Goal: Transaction & Acquisition: Purchase product/service

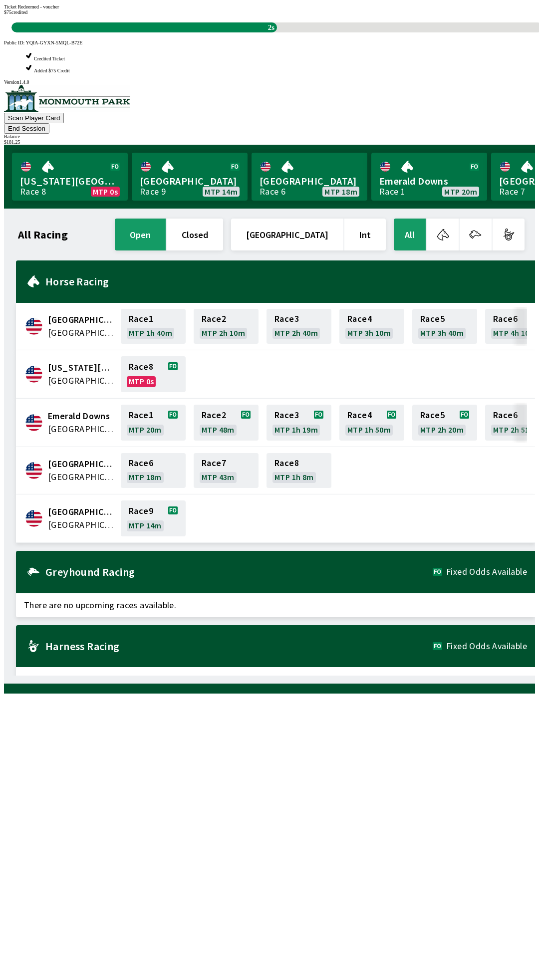
click at [350, 32] on div "Ticket Redeemed - voucher $ 75 credited 2s" at bounding box center [269, 18] width 531 height 28
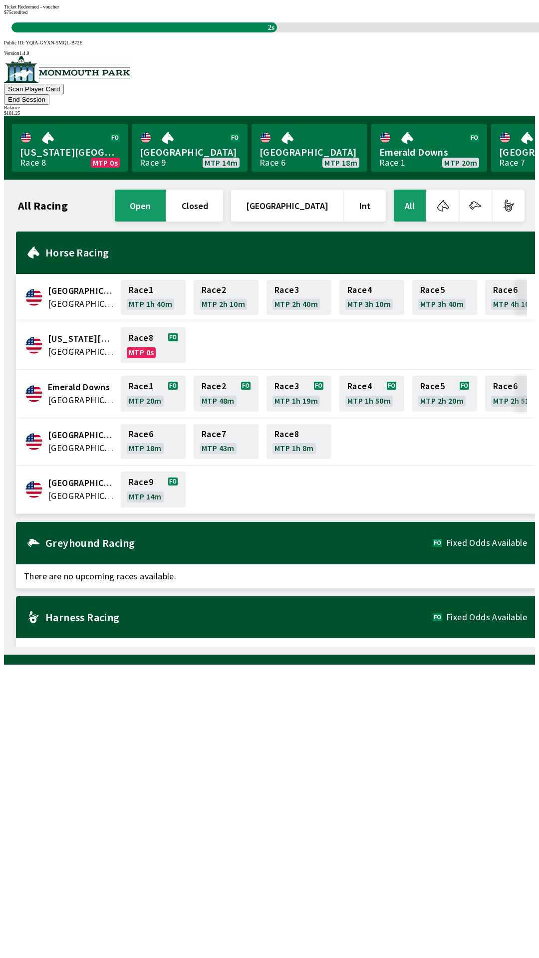
click at [27, 15] on span "$ 75 credited" at bounding box center [15, 11] width 23 height 5
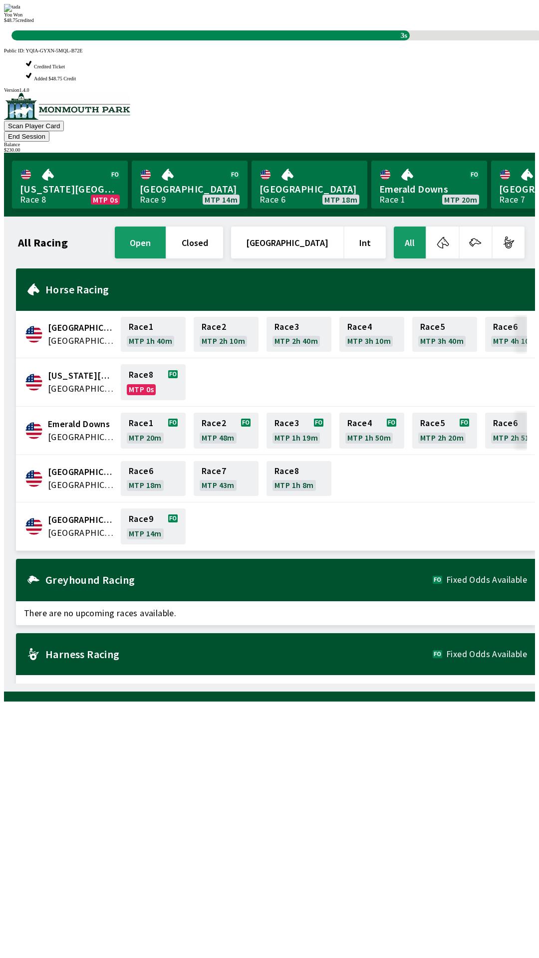
click at [324, 40] on div "You Won $ 48.75 credited 3s" at bounding box center [269, 22] width 531 height 36
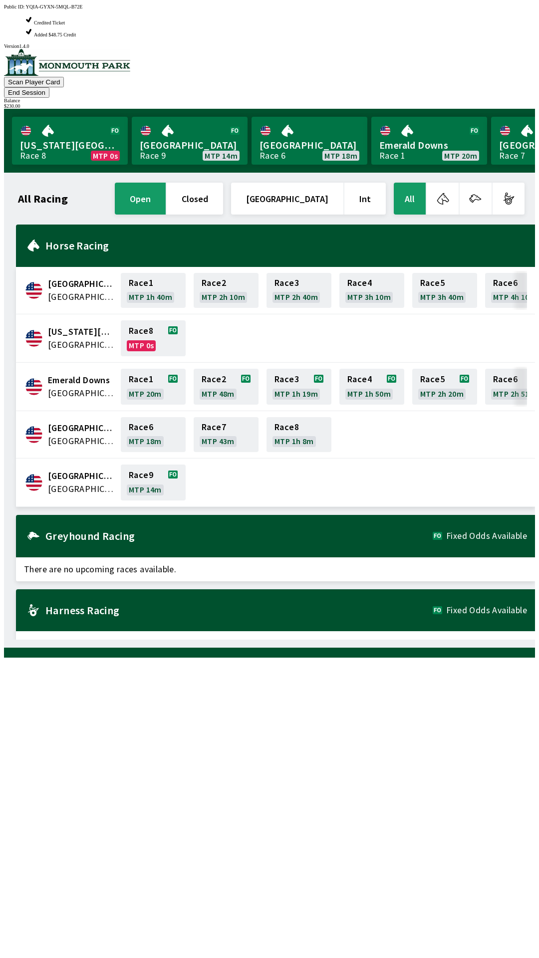
click at [320, 626] on div "All Racing open closed [GEOGRAPHIC_DATA] Int All [GEOGRAPHIC_DATA] [GEOGRAPHIC_…" at bounding box center [273, 410] width 523 height 459
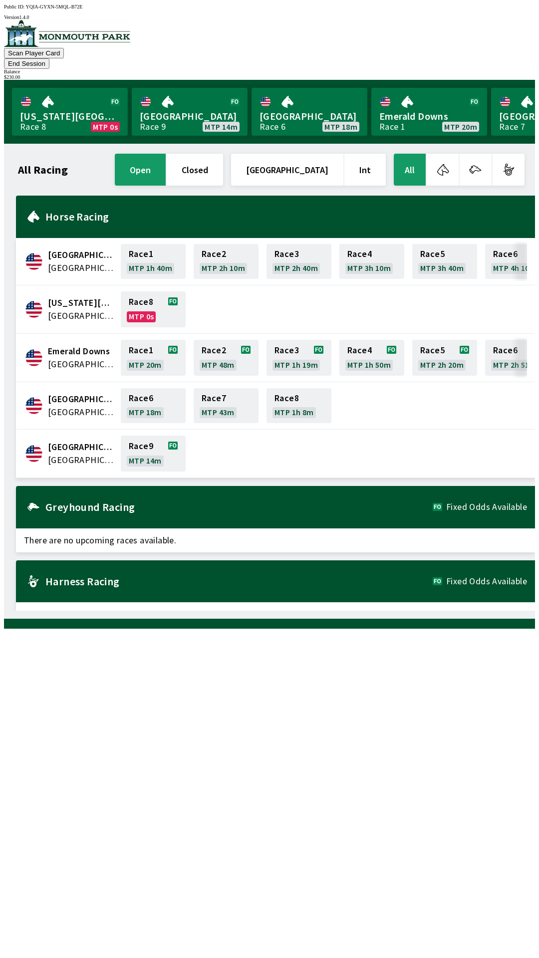
click at [49, 58] on button "End Session" at bounding box center [26, 63] width 45 height 10
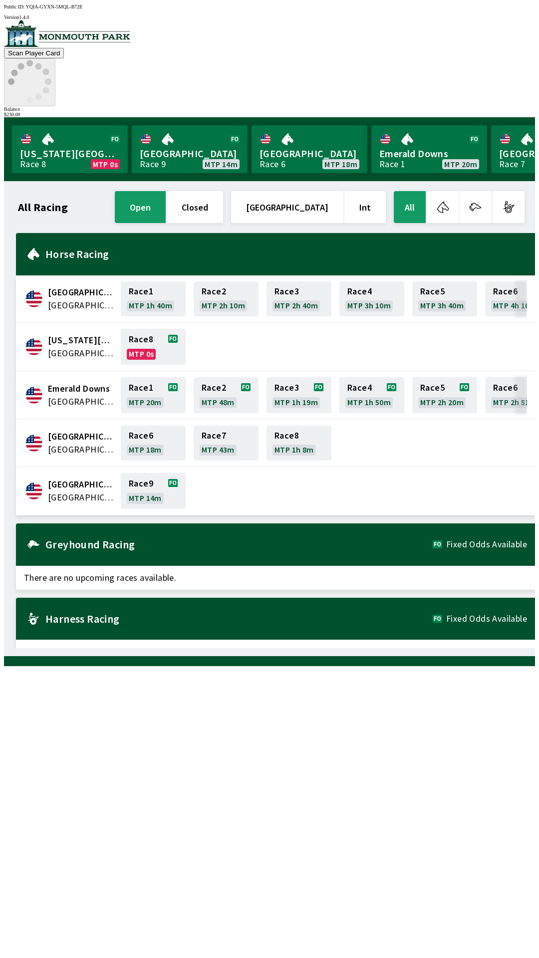
click at [51, 60] on icon at bounding box center [29, 81] width 43 height 43
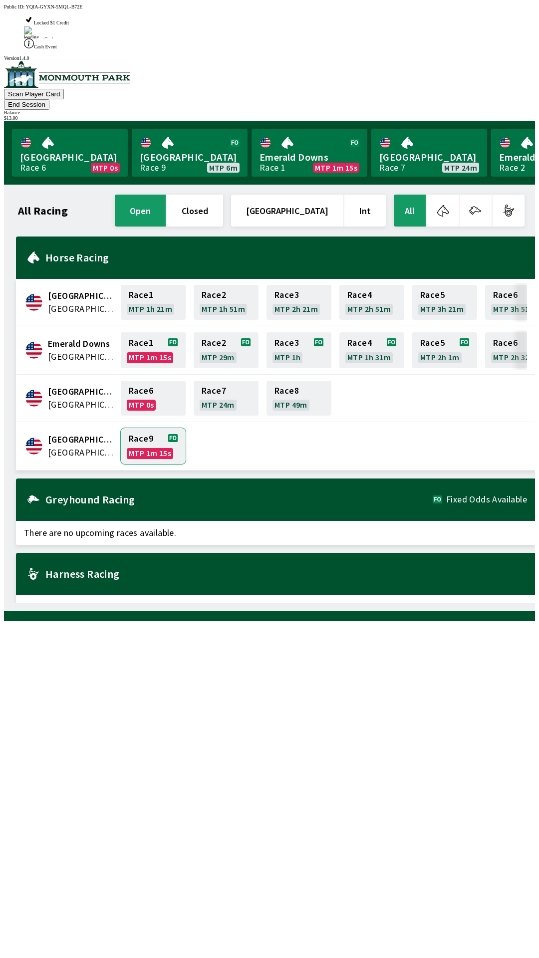
click at [139, 428] on link "Race 9 MTP 1m 15s" at bounding box center [153, 446] width 65 height 36
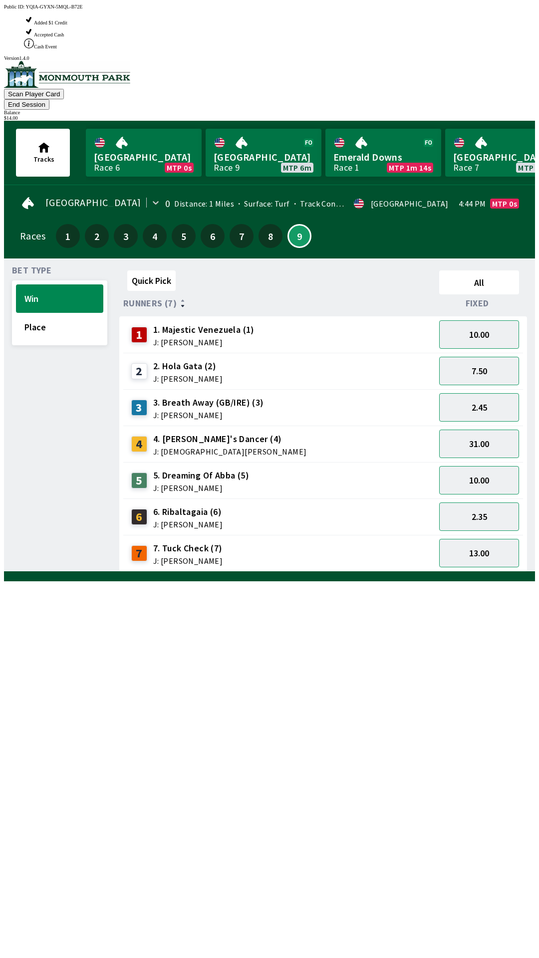
click at [467, 462] on div "10.00" at bounding box center [479, 480] width 88 height 36
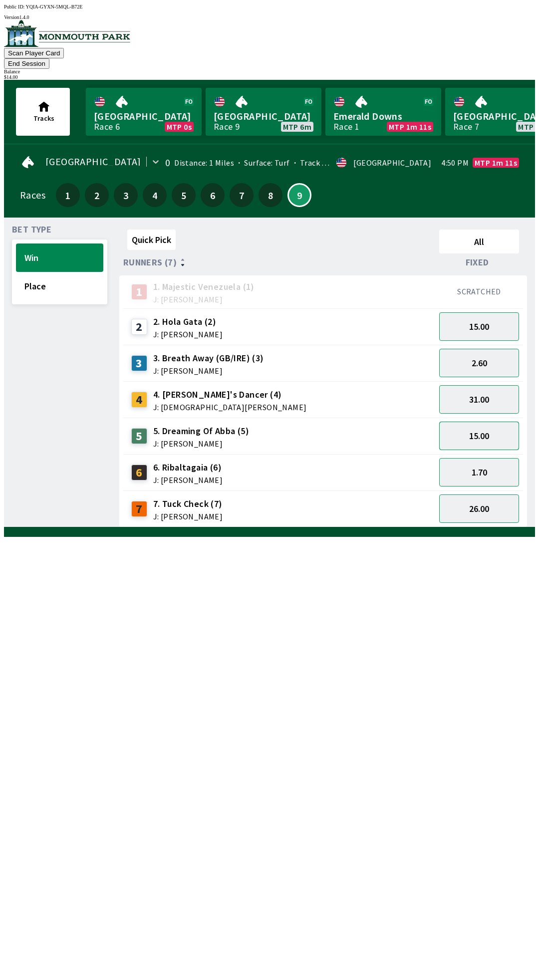
click at [473, 426] on button "15.00" at bounding box center [479, 436] width 80 height 28
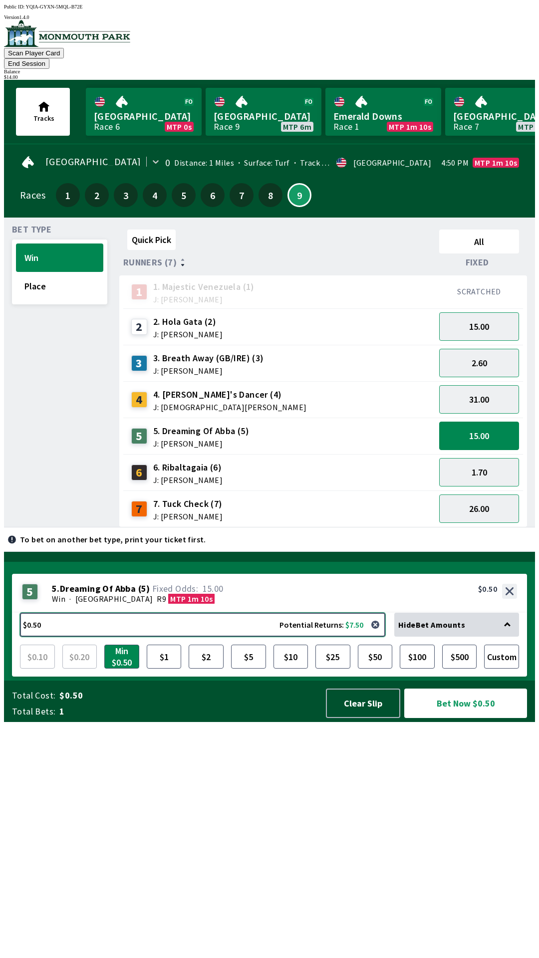
click at [65, 637] on button "$0.50 Potential Returns: $7.50" at bounding box center [202, 625] width 365 height 24
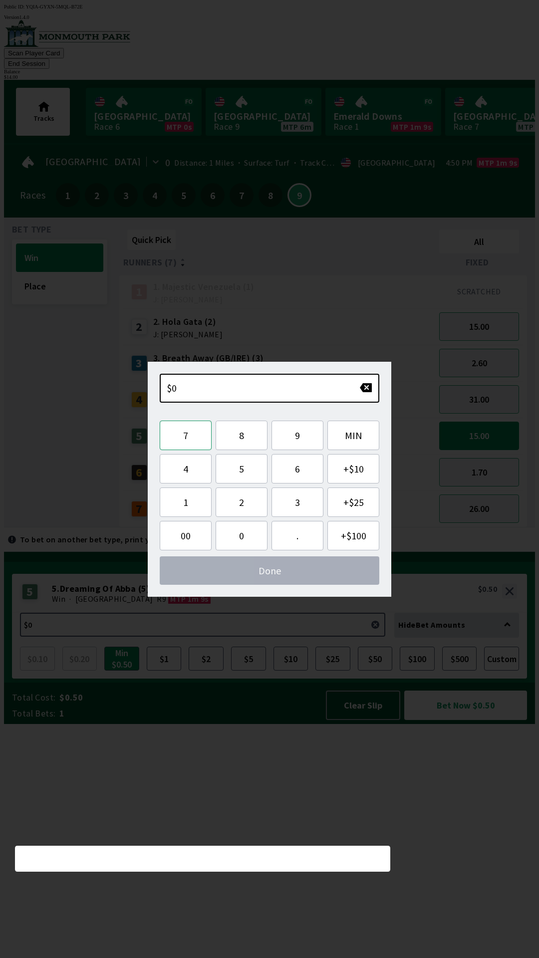
click at [192, 441] on button "7" at bounding box center [186, 435] width 52 height 29
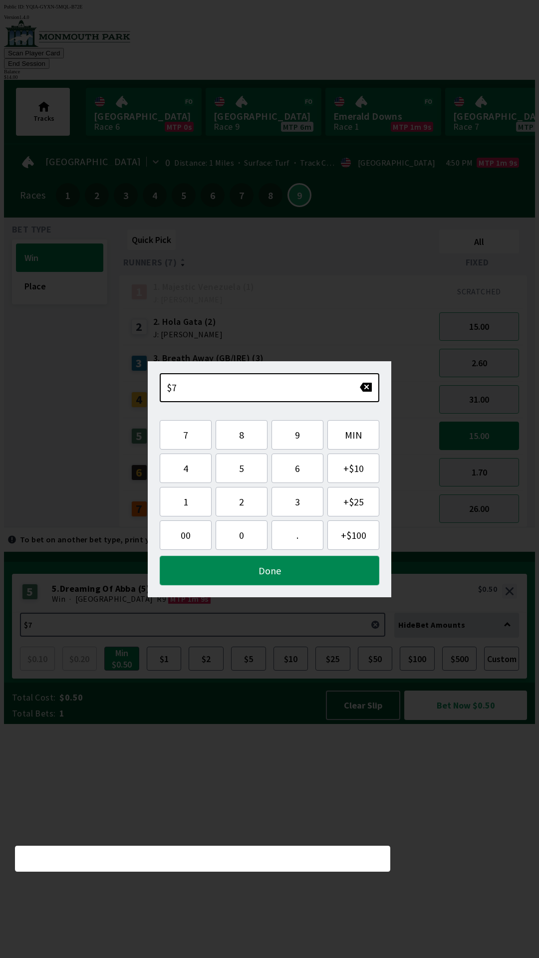
click at [237, 565] on button "Done" at bounding box center [270, 570] width 220 height 29
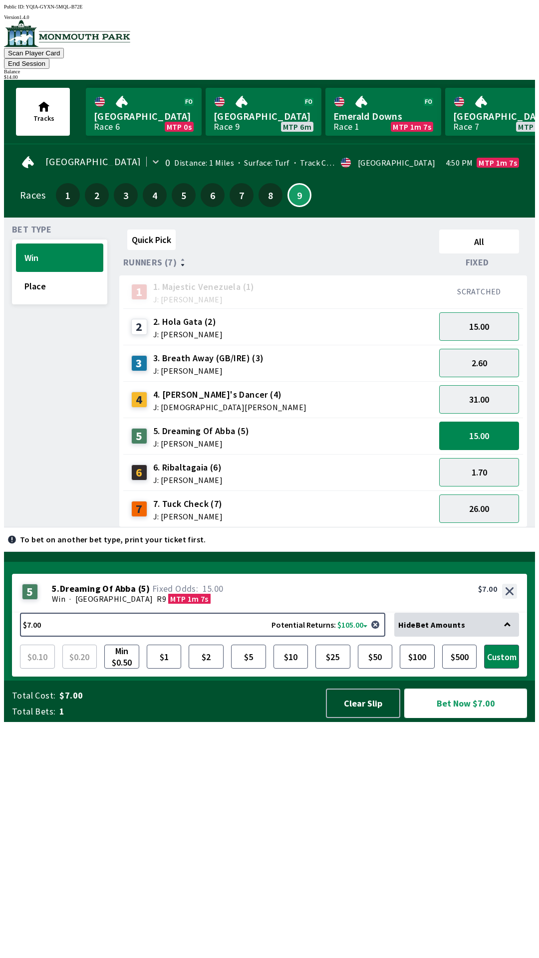
click at [435, 718] on button "Bet Now $7.00" at bounding box center [465, 703] width 123 height 29
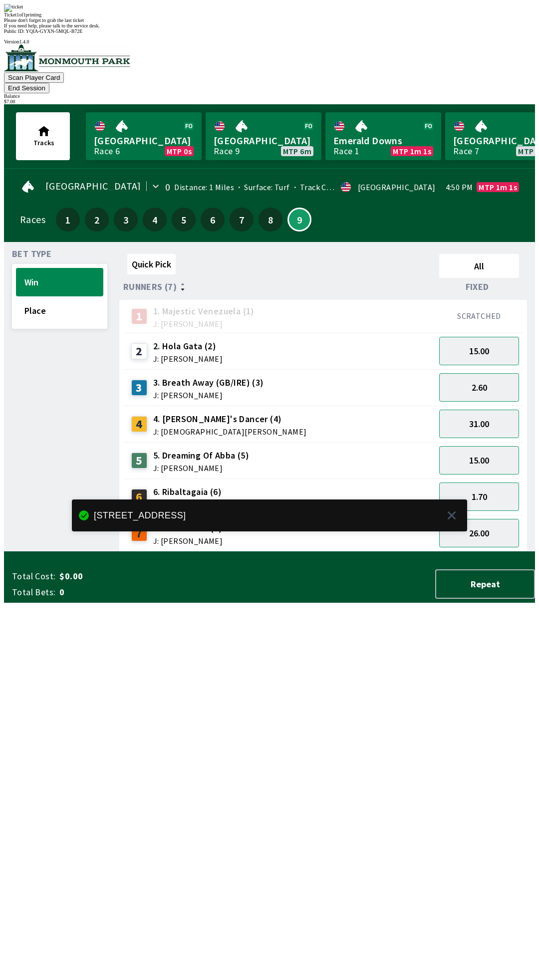
click at [177, 552] on div "Quick Pick All Runners (7) Fixed 1 1. Majestic Venezuela (1) J: [PERSON_NAME] S…" at bounding box center [327, 401] width 416 height 302
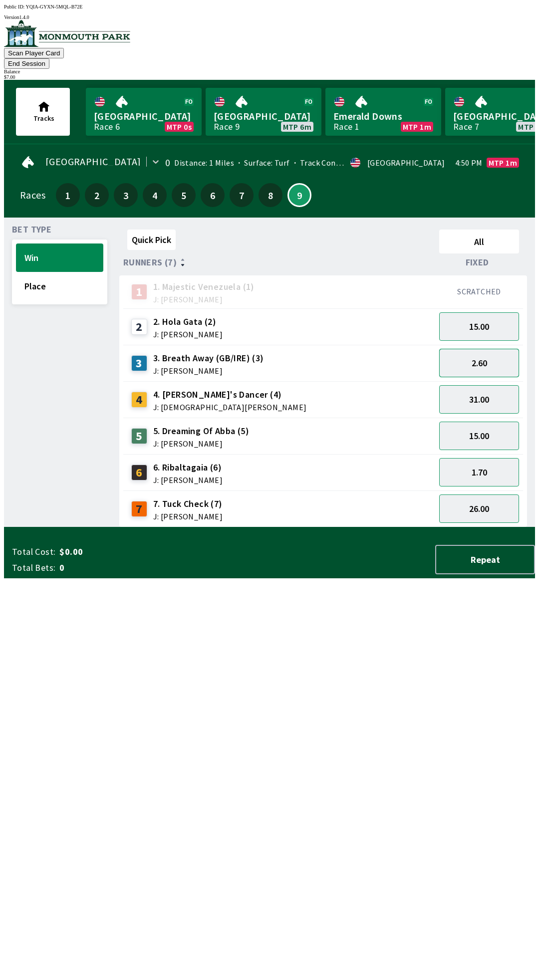
click at [452, 349] on button "2.60" at bounding box center [479, 363] width 80 height 28
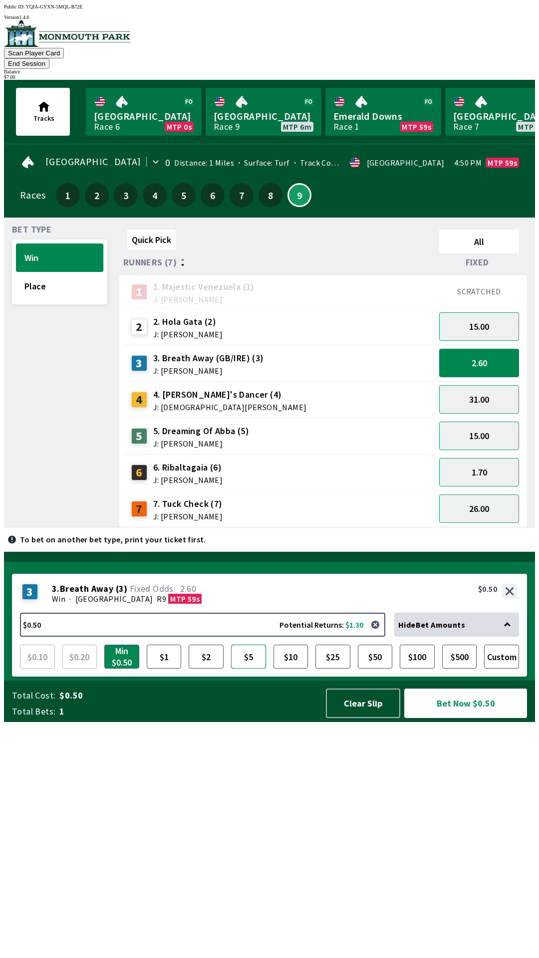
click at [256, 669] on button "$5" at bounding box center [248, 657] width 35 height 24
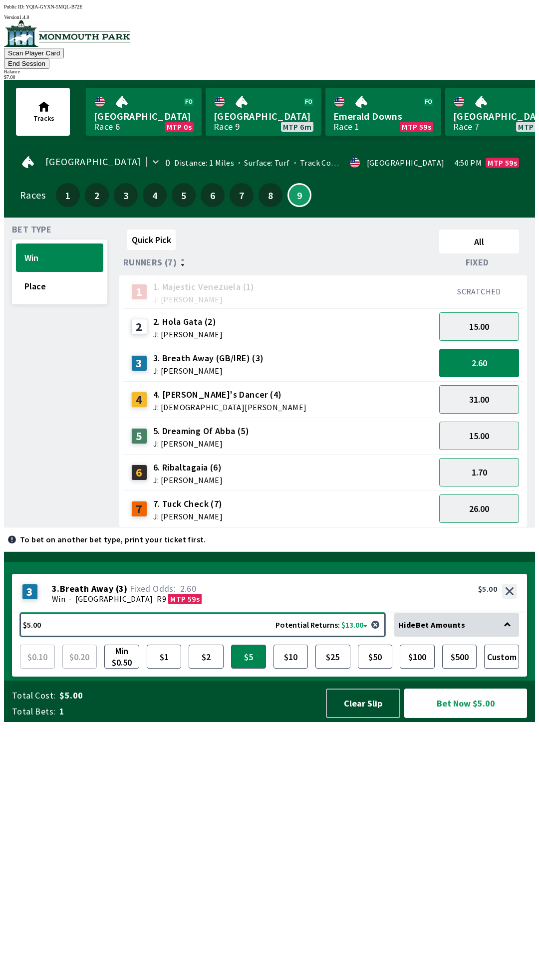
click at [196, 637] on button "$5.00 Potential Returns: $13.00" at bounding box center [202, 625] width 365 height 24
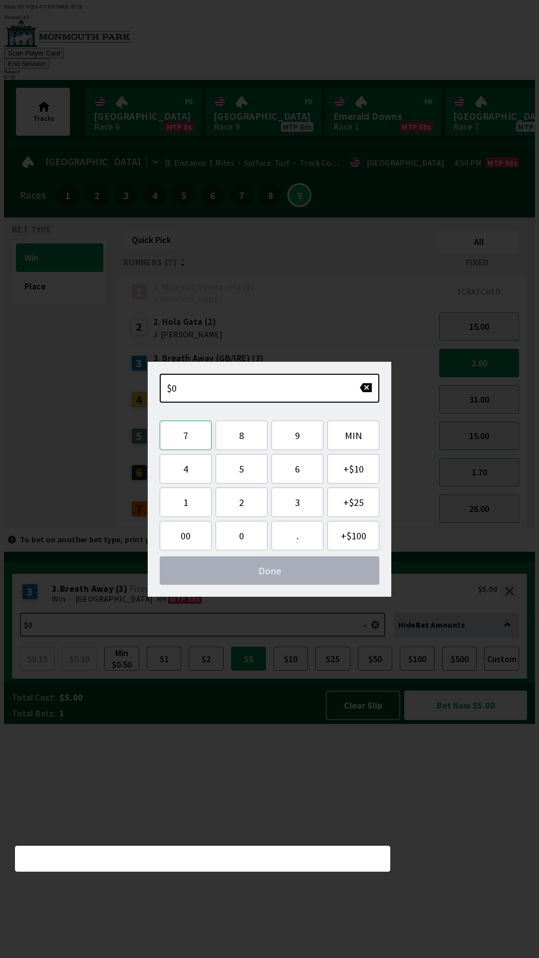
click at [193, 435] on button "7" at bounding box center [186, 435] width 52 height 29
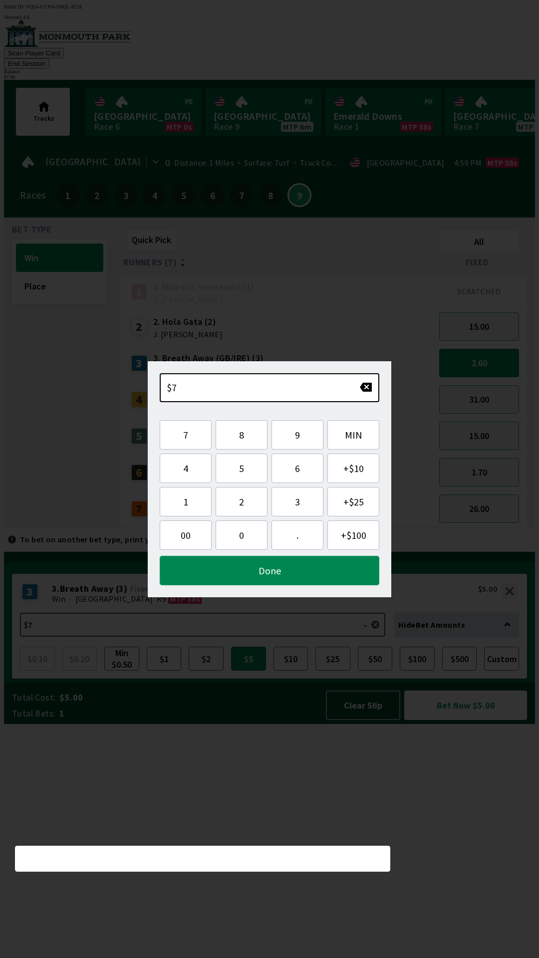
click at [206, 581] on button "Done" at bounding box center [270, 570] width 220 height 29
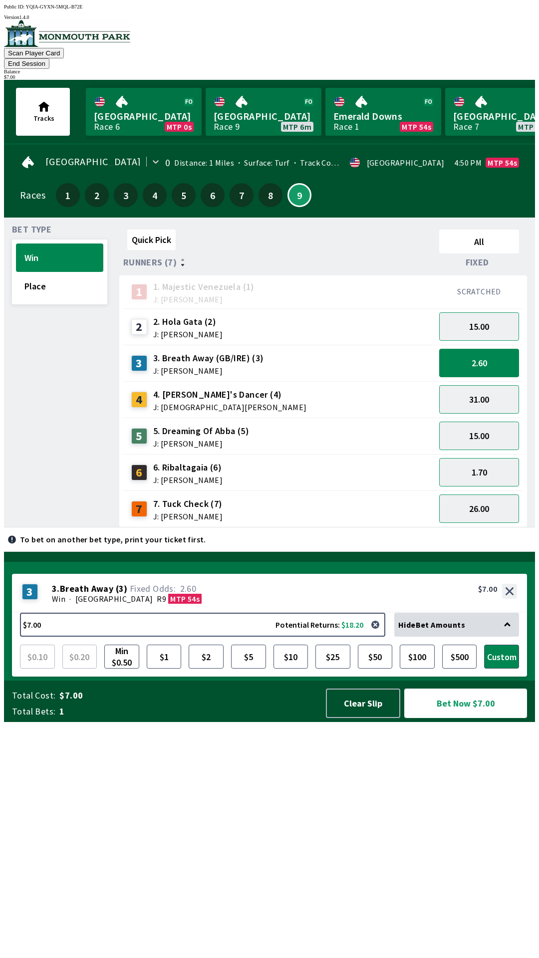
click at [439, 718] on button "Bet Now $7.00" at bounding box center [465, 703] width 123 height 29
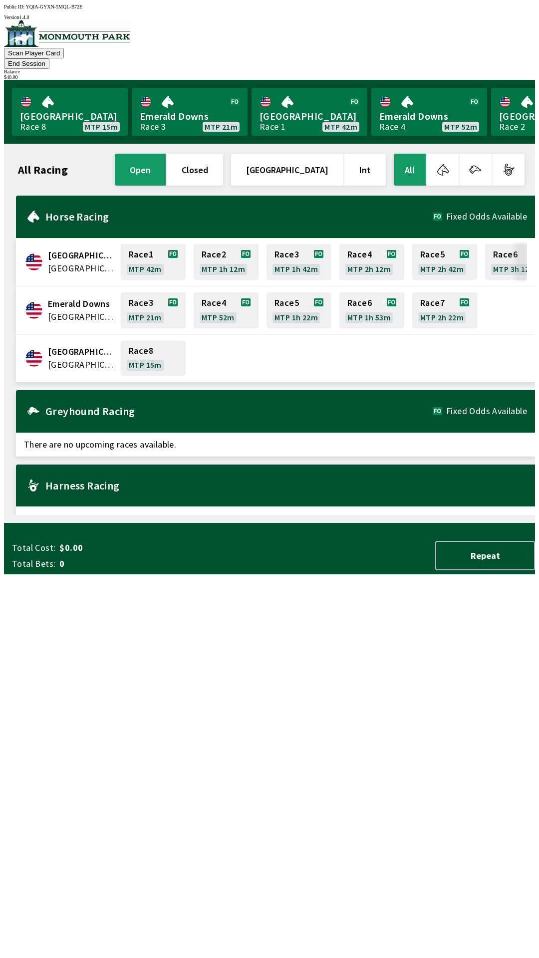
click at [49, 58] on button "End Session" at bounding box center [26, 63] width 45 height 10
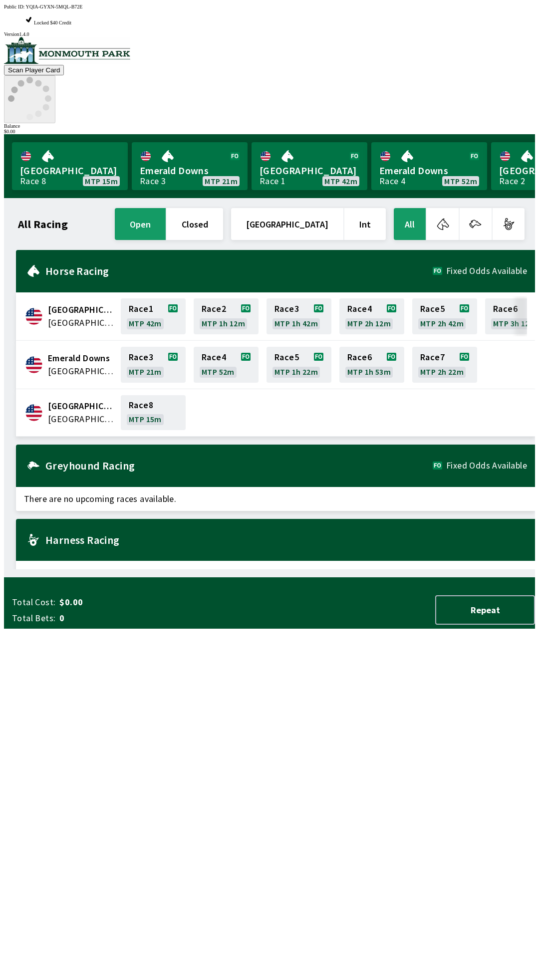
click at [51, 77] on icon at bounding box center [29, 98] width 43 height 43
